Goal: Transaction & Acquisition: Purchase product/service

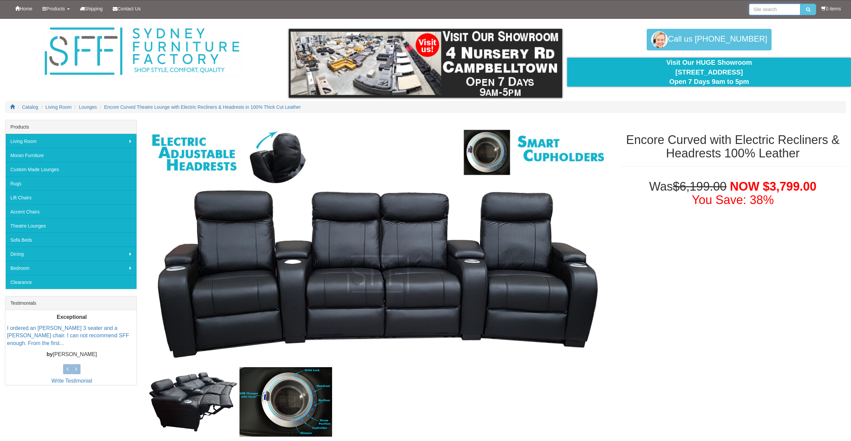
click at [782, 10] on input "search" at bounding box center [774, 9] width 51 height 11
type input "casablanca"
click at [801, 4] on button "submit" at bounding box center [809, 9] width 16 height 11
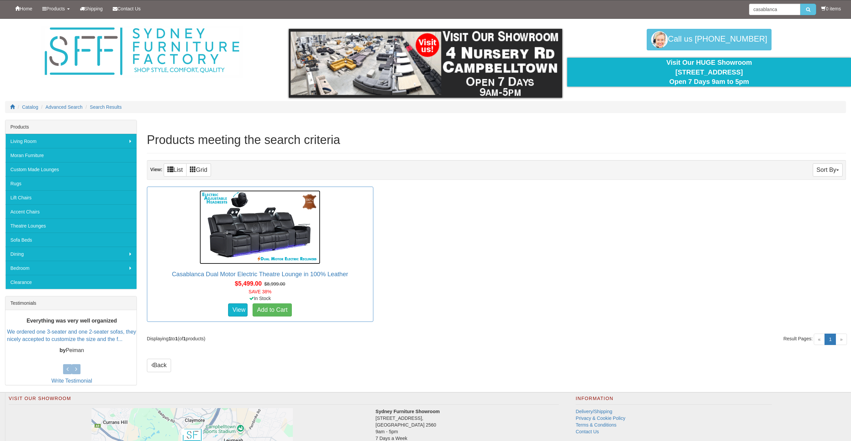
click at [247, 227] on img at bounding box center [260, 227] width 121 height 74
